Goal: Task Accomplishment & Management: Manage account settings

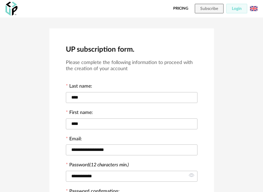
scroll to position [192, 0]
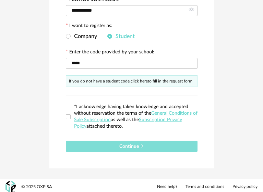
click at [183, 146] on button "Continue" at bounding box center [132, 146] width 132 height 11
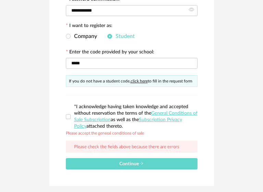
click at [69, 111] on label "*I acknowledge having taken knowledge and accepted without reservation the term…" at bounding box center [132, 117] width 132 height 26
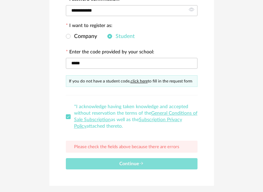
click at [89, 163] on button "Continue" at bounding box center [132, 163] width 132 height 11
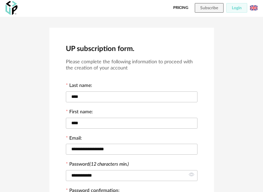
scroll to position [0, 0]
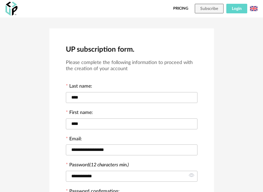
click at [232, 6] on button "Login" at bounding box center [236, 9] width 21 height 10
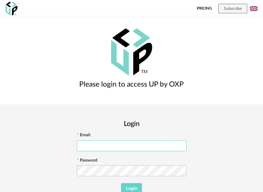
click at [82, 145] on input "text" at bounding box center [132, 145] width 110 height 11
click at [91, 146] on input "text" at bounding box center [132, 145] width 110 height 11
type input "**********"
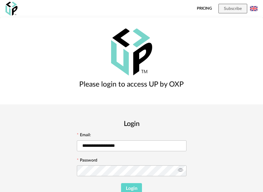
click at [178, 171] on icon at bounding box center [180, 171] width 9 height 14
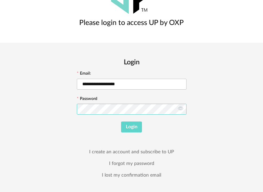
scroll to position [64, 0]
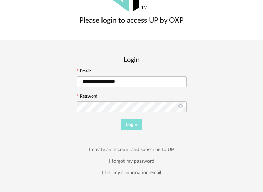
click at [130, 129] on button "Login" at bounding box center [131, 124] width 21 height 11
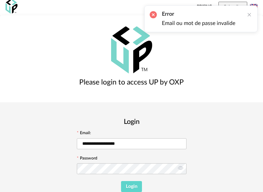
scroll to position [0, 0]
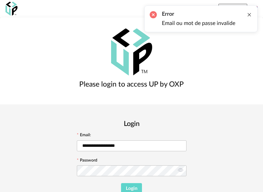
click at [250, 15] on div at bounding box center [248, 14] width 5 height 5
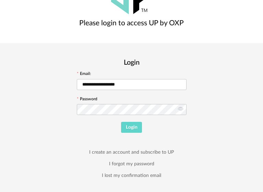
scroll to position [64, 0]
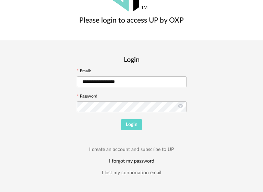
click at [120, 162] on link "I forgot my password" at bounding box center [131, 161] width 45 height 6
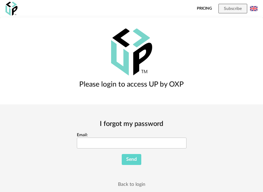
click at [124, 150] on form "Email: Send" at bounding box center [132, 149] width 110 height 33
click at [127, 148] on input "Email:" at bounding box center [132, 143] width 110 height 11
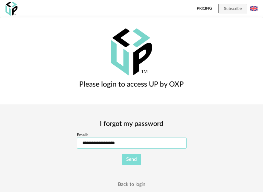
type input "**********"
click at [130, 158] on span "Send" at bounding box center [131, 159] width 11 height 5
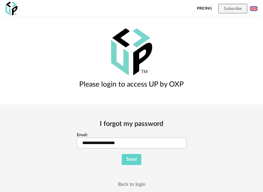
click at [254, 10] on img at bounding box center [254, 9] width 8 height 8
click at [227, 50] on div "Please login to access UP by OXP" at bounding box center [131, 60] width 263 height 87
click at [133, 154] on button "Send" at bounding box center [132, 159] width 20 height 11
click at [202, 63] on div "Please login to access UP by OXP" at bounding box center [131, 60] width 263 height 87
click at [136, 183] on link "Back to login" at bounding box center [131, 185] width 27 height 6
